Goal: Task Accomplishment & Management: Use online tool/utility

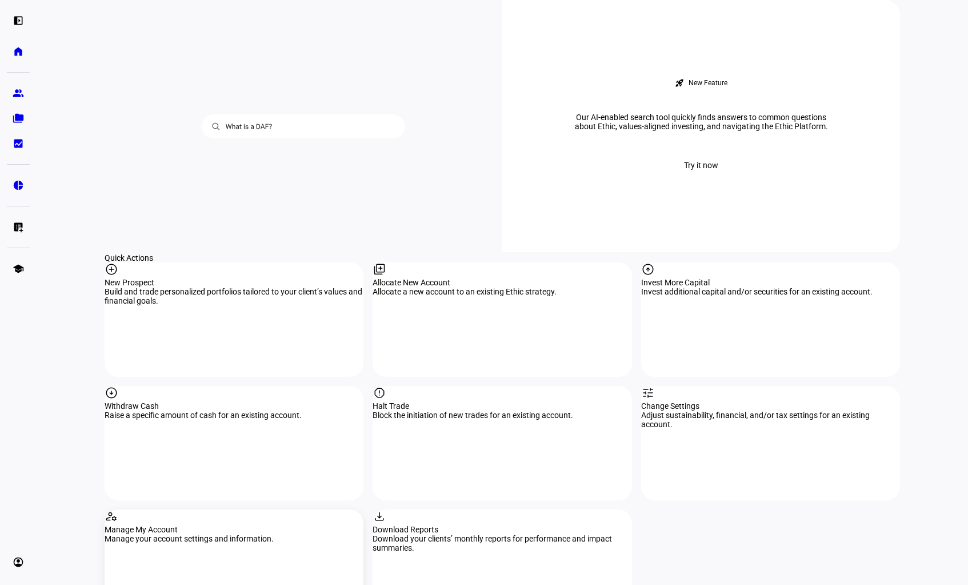
scroll to position [970, 0]
click at [176, 385] on div "arrow_circle_down Withdraw Cash Raise a specific amount of cash for an existing…" at bounding box center [234, 442] width 259 height 114
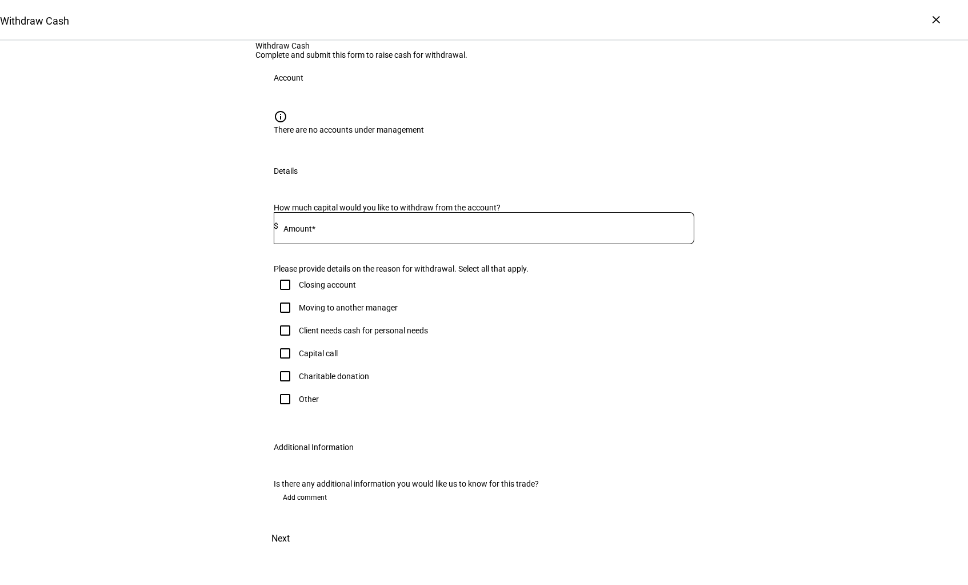
scroll to position [87, 0]
click at [309, 233] on mat-label "Amount*" at bounding box center [299, 228] width 32 height 9
type input "1"
click at [279, 387] on input "Other" at bounding box center [285, 398] width 23 height 23
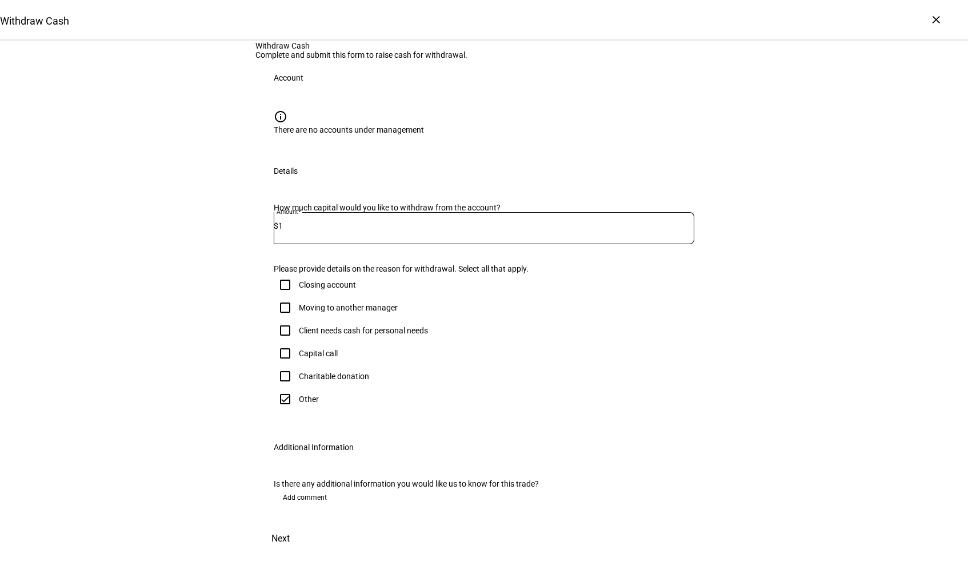
checkbox input "true"
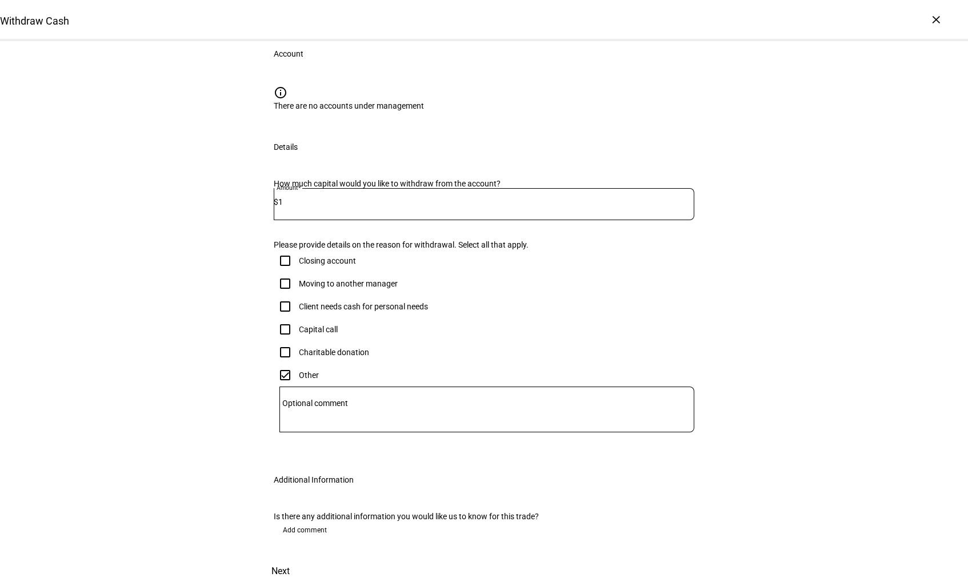
scroll to position [248, 0]
click at [305, 521] on span "Add comment" at bounding box center [305, 530] width 44 height 18
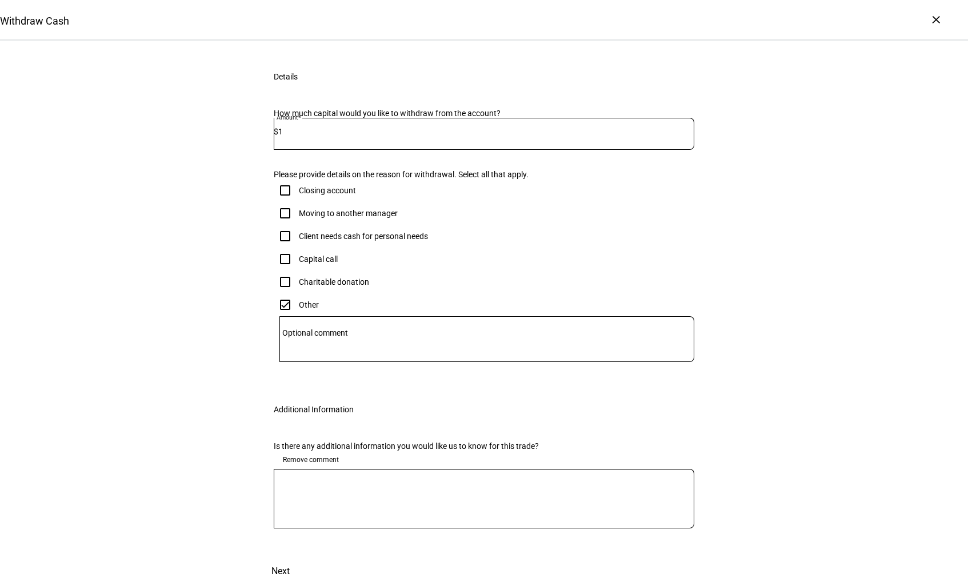
click at [315, 503] on div at bounding box center [484, 498] width 421 height 59
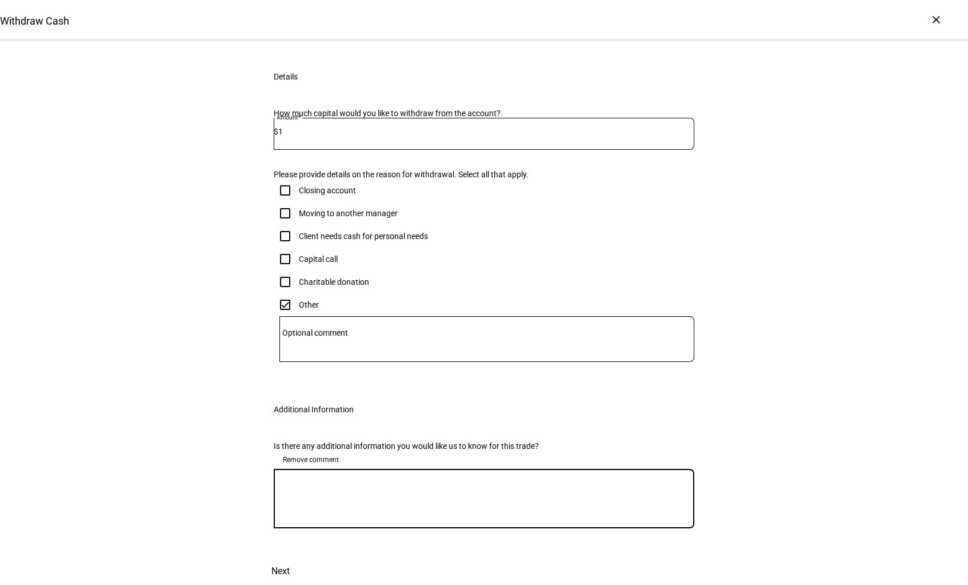
paste textarea "o Please also include [EMAIL_ADDRESS][DOMAIN_NAME], [EMAIL_ADDRESS][DOMAIN_NAME…"
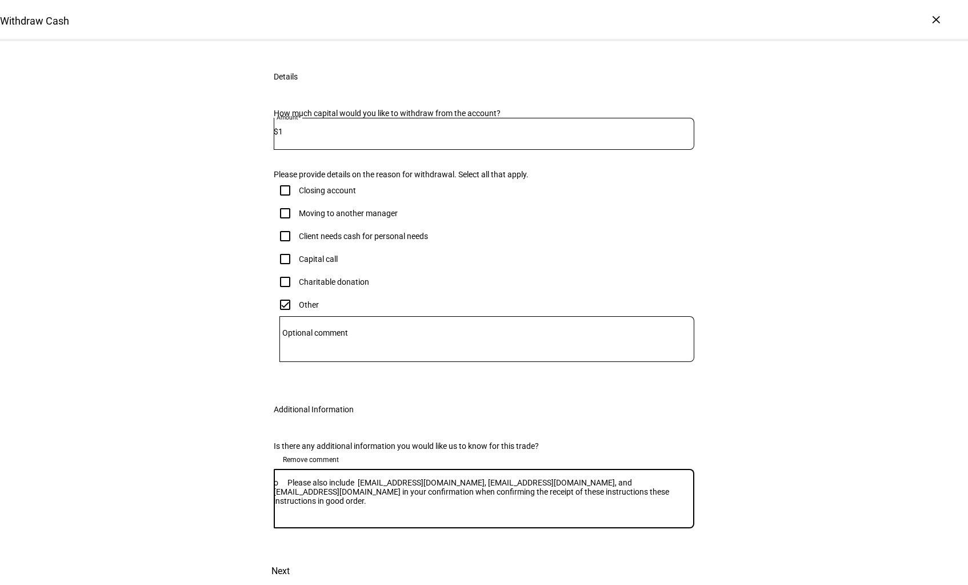
scroll to position [311, 0]
click at [294, 478] on textarea "o Please also include [EMAIL_ADDRESS][DOMAIN_NAME], [EMAIL_ADDRESS][DOMAIN_NAME…" at bounding box center [484, 498] width 421 height 41
type textarea "Please also include [EMAIL_ADDRESS][DOMAIN_NAME], [EMAIL_ADDRESS][DOMAIN_NAME],…"
click at [290, 557] on span "Next" at bounding box center [280, 570] width 18 height 27
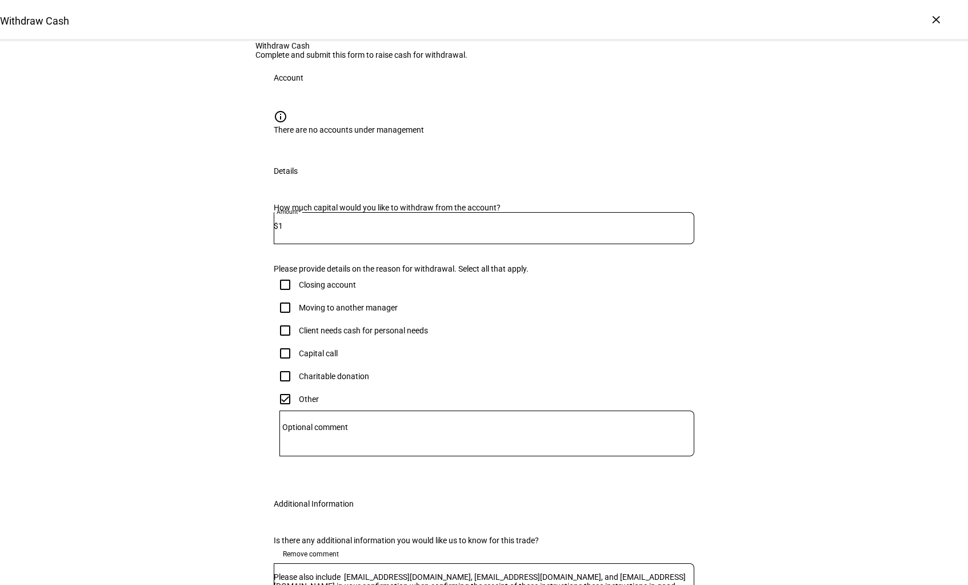
scroll to position [5, 0]
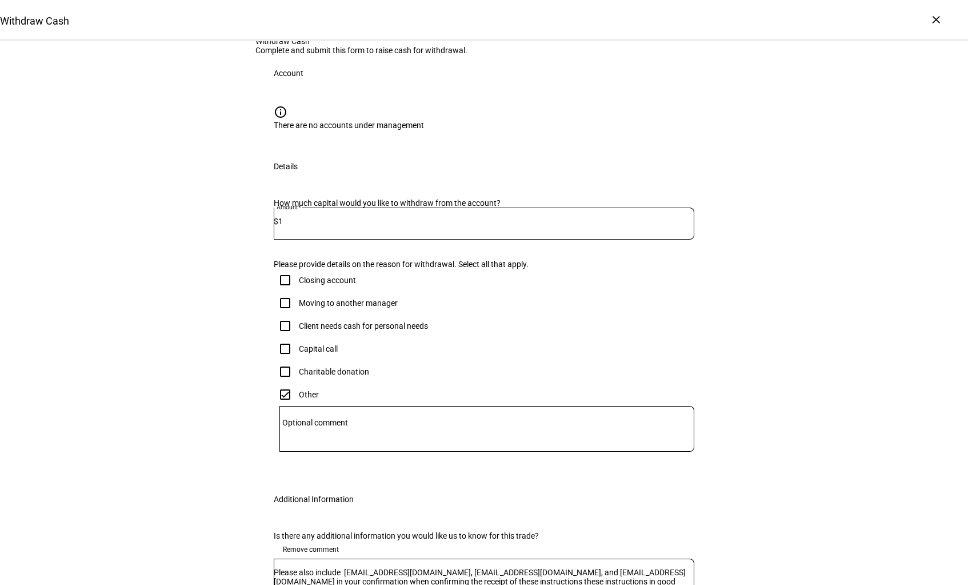
click at [318, 226] on input "1" at bounding box center [486, 221] width 416 height 9
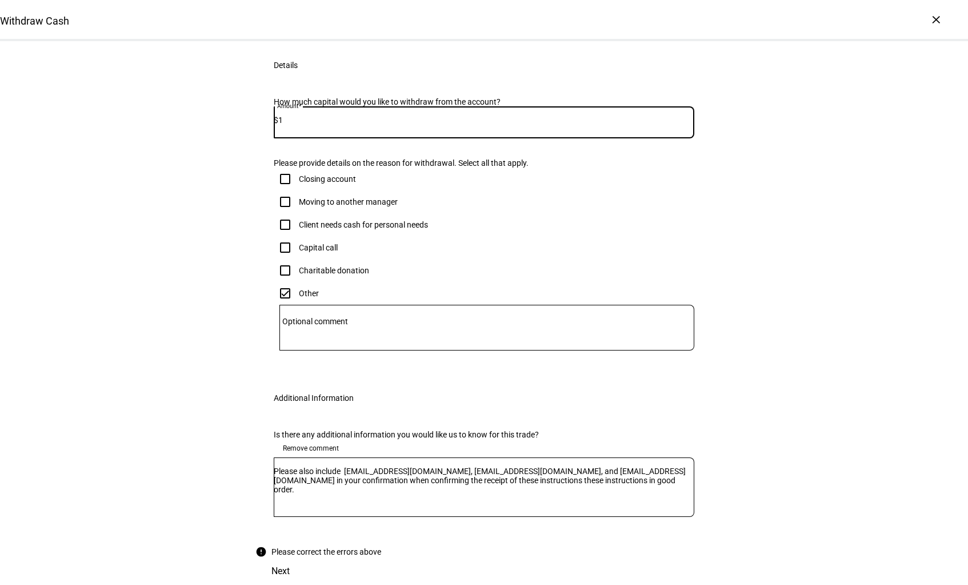
scroll to position [342, 0]
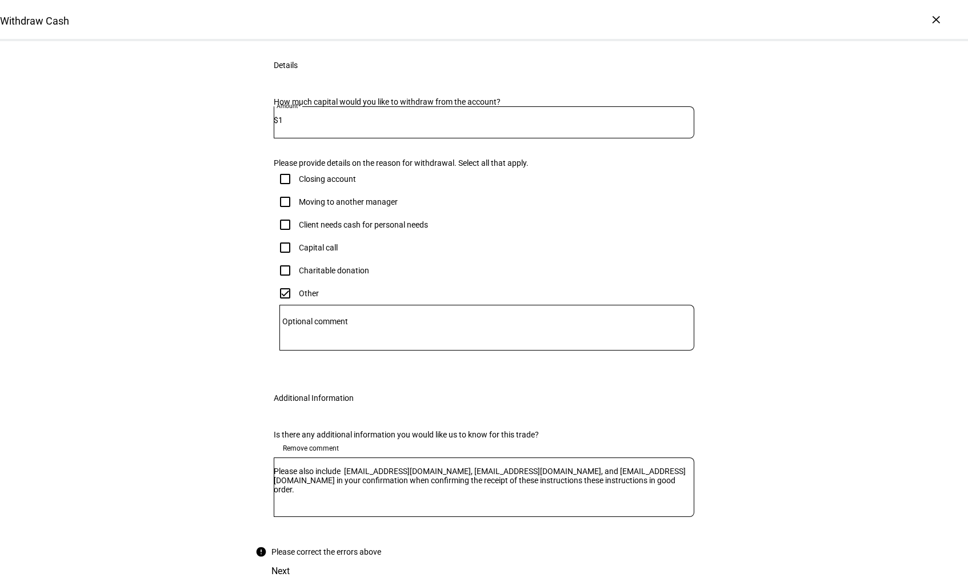
click at [258, 546] on mat-icon "error_outline" at bounding box center [260, 551] width 11 height 11
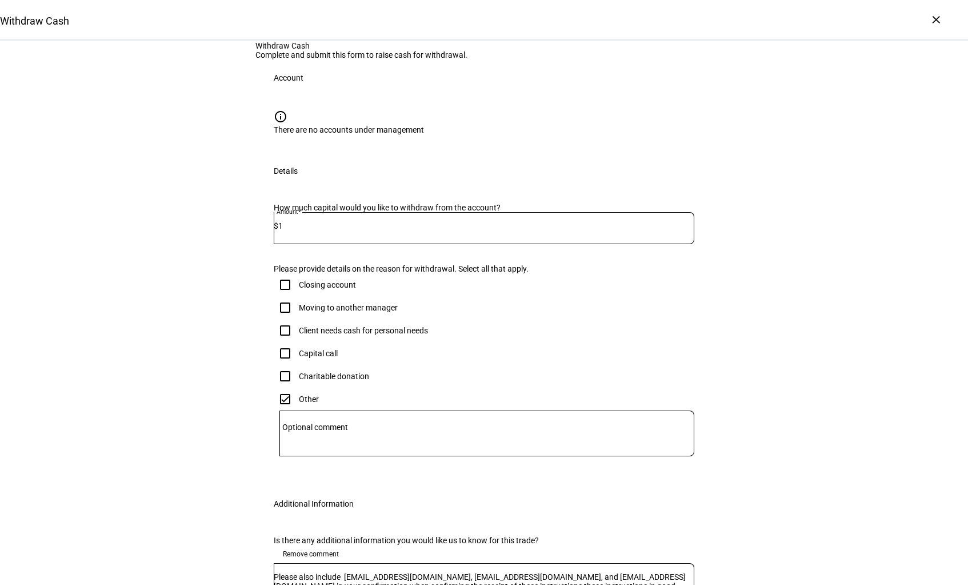
click at [322, 134] on div "info There are no accounts under management" at bounding box center [484, 122] width 421 height 25
click at [373, 134] on div "There are no accounts under management" at bounding box center [484, 129] width 421 height 9
click at [933, 19] on div "×" at bounding box center [936, 19] width 18 height 18
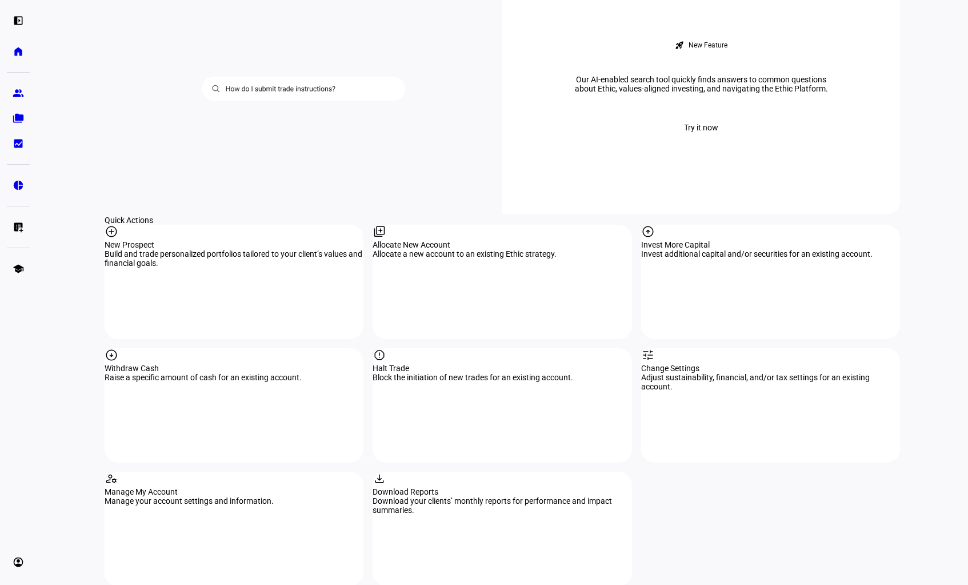
scroll to position [1007, 0]
click at [172, 349] on div "arrow_circle_down Withdraw Cash Raise a specific amount of cash for an existing…" at bounding box center [234, 406] width 259 height 114
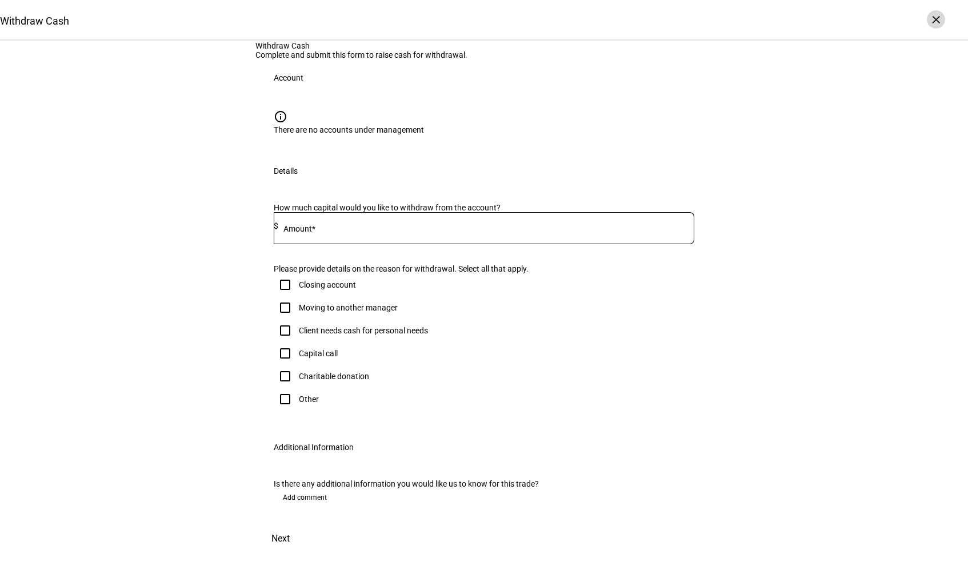
click at [934, 22] on div "×" at bounding box center [936, 19] width 18 height 18
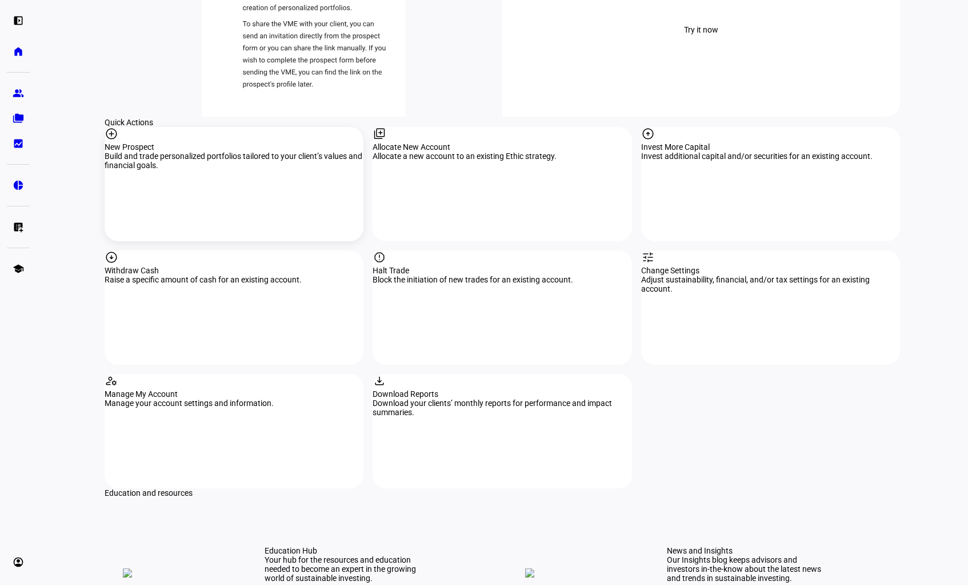
scroll to position [1086, 0]
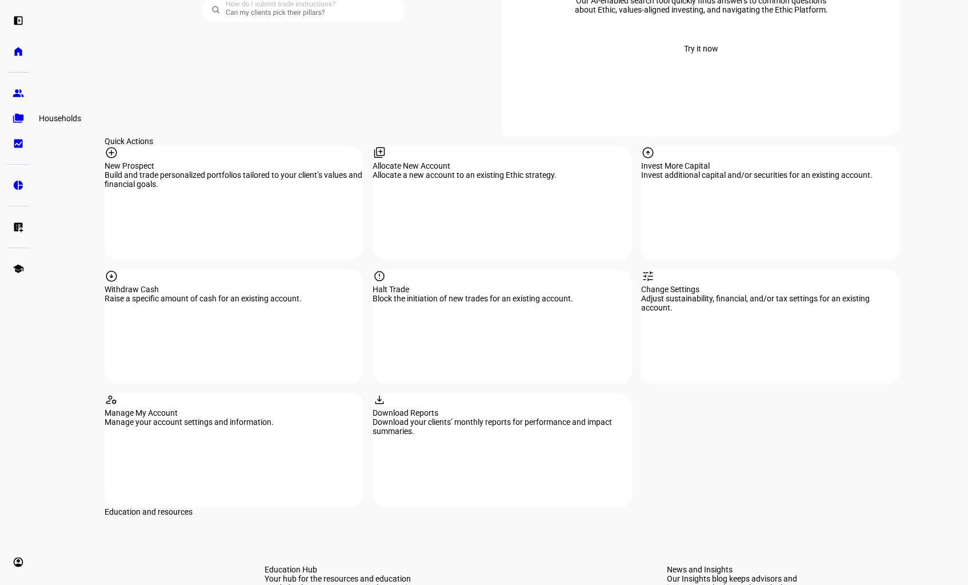
click at [13, 119] on eth-mat-symbol "folder_copy" at bounding box center [18, 118] width 11 height 11
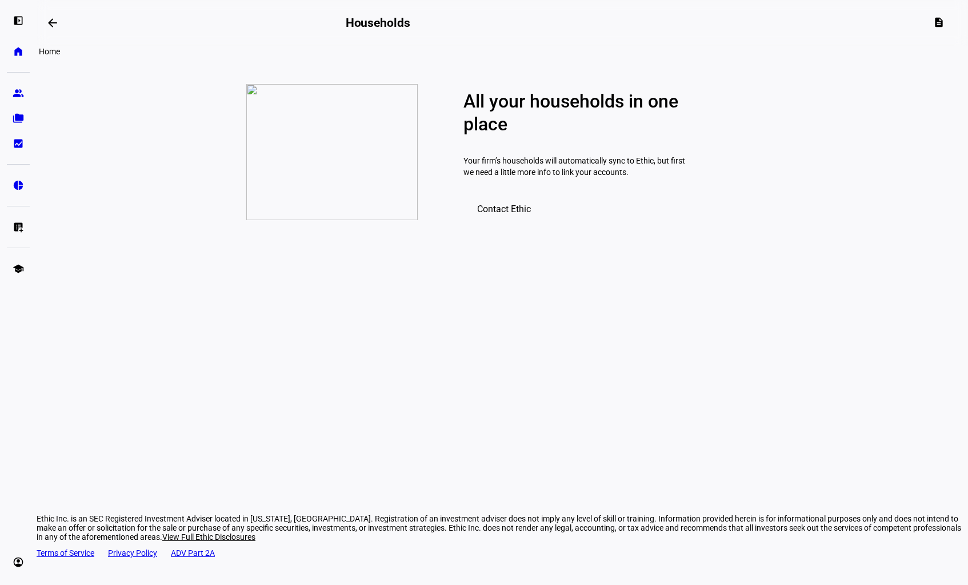
click at [18, 45] on link "home Home" at bounding box center [18, 51] width 23 height 23
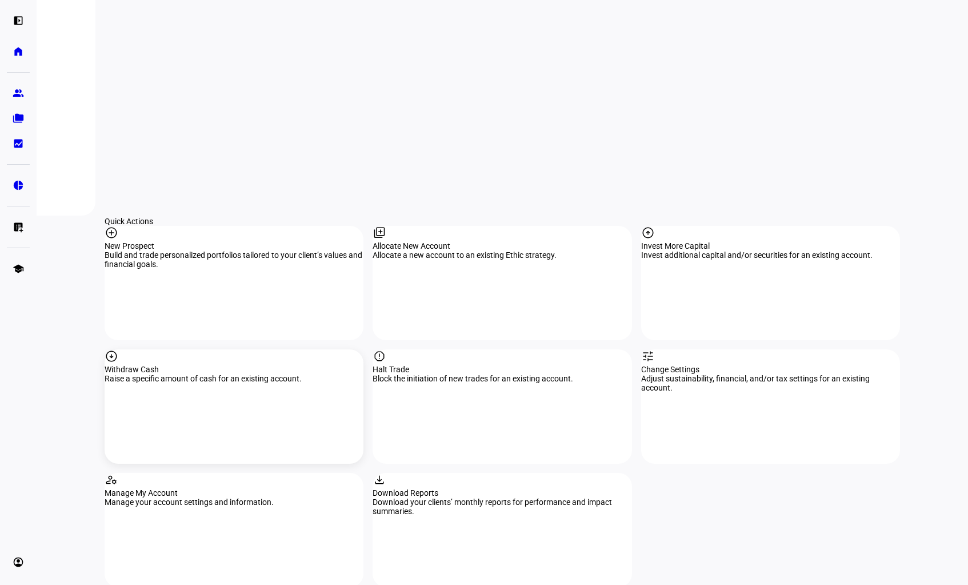
scroll to position [1007, 0]
click at [195, 373] on div "Raise a specific amount of cash for an existing account." at bounding box center [234, 377] width 259 height 9
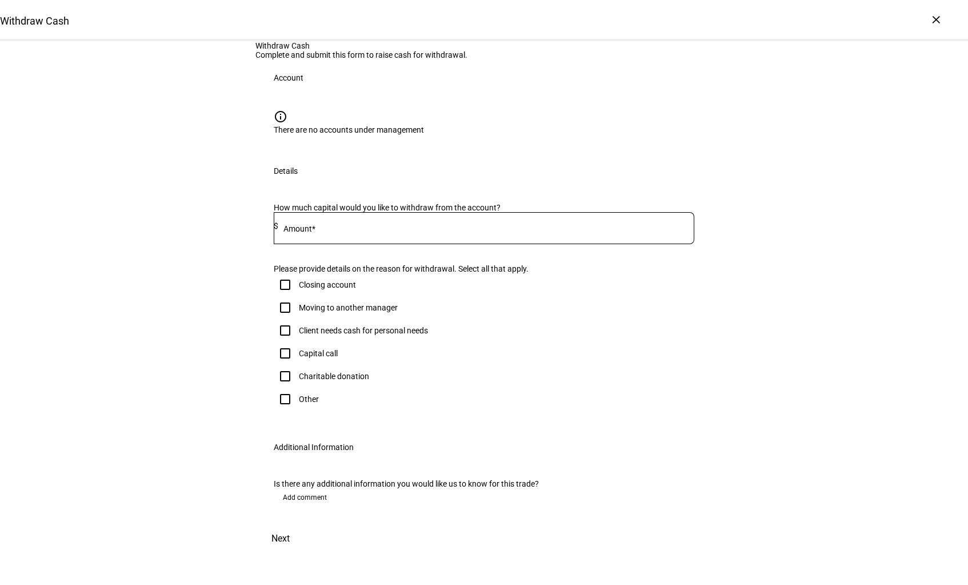
scroll to position [193, 0]
